Goal: Entertainment & Leisure: Consume media (video, audio)

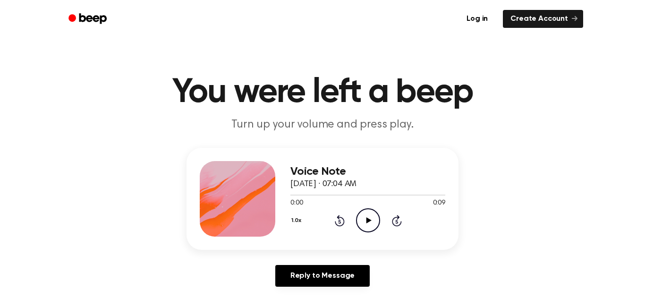
click at [358, 214] on icon "Play Audio" at bounding box center [368, 220] width 24 height 24
click at [351, 228] on div "1.0x Rewind 5 seconds Play Audio Skip 5 seconds" at bounding box center [367, 220] width 155 height 24
click at [353, 228] on div "1.0x Rewind 5 seconds Play Audio Skip 5 seconds" at bounding box center [367, 220] width 155 height 24
click at [374, 224] on icon "Play Audio" at bounding box center [368, 220] width 24 height 24
